Goal: Task Accomplishment & Management: Use online tool/utility

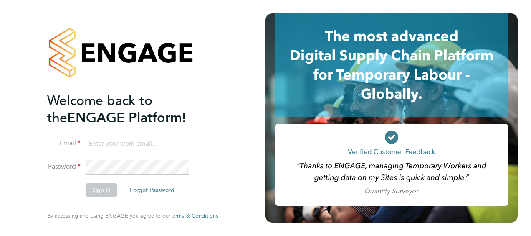
type input "saeeda.khan@justice.gov.uk"
click at [181, 198] on li "Sign In Forgot Password" at bounding box center [128, 194] width 163 height 22
click at [98, 185] on button "Sign In" at bounding box center [102, 189] width 32 height 13
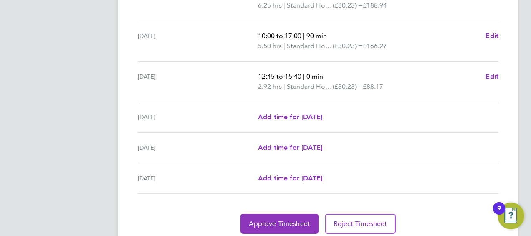
scroll to position [363, 0]
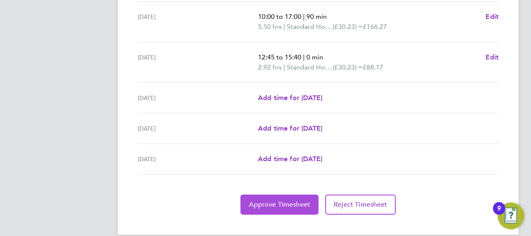
click at [302, 200] on span "Approve Timesheet" at bounding box center [279, 204] width 61 height 8
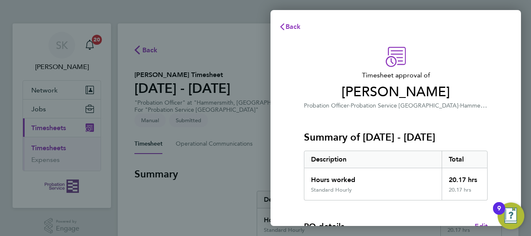
click at [452, 147] on div "Summary of 22 - 28 Sep 2025 Description Total Hours worked 20.17 hrs Standard H…" at bounding box center [396, 155] width 184 height 90
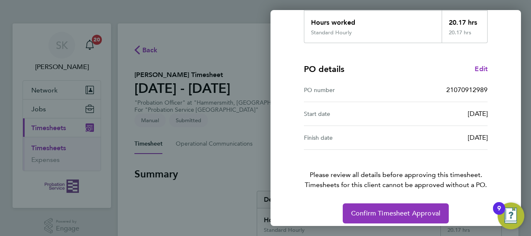
scroll to position [164, 0]
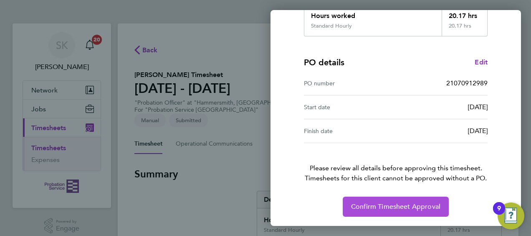
click at [408, 203] on span "Confirm Timesheet Approval" at bounding box center [395, 206] width 89 height 8
